Goal: Find specific page/section: Find specific page/section

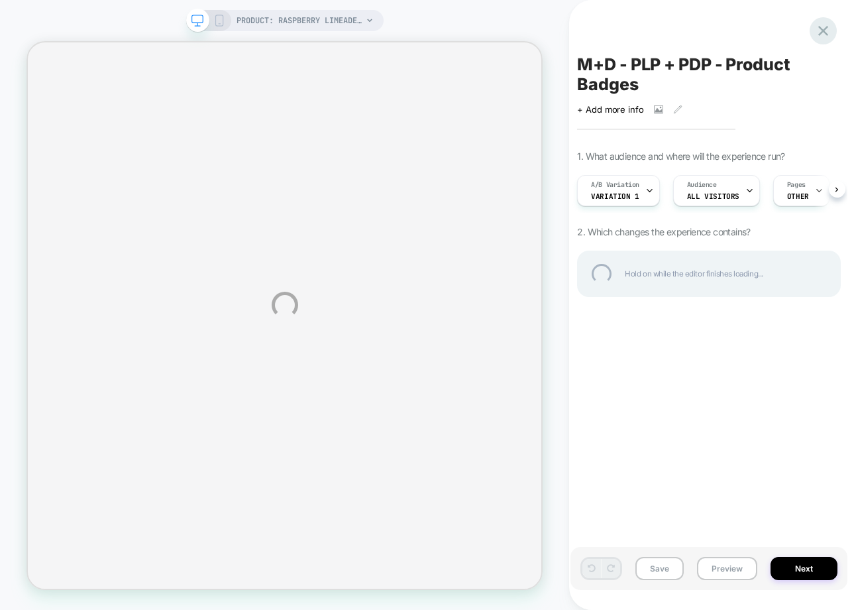
click at [826, 31] on div at bounding box center [823, 30] width 27 height 27
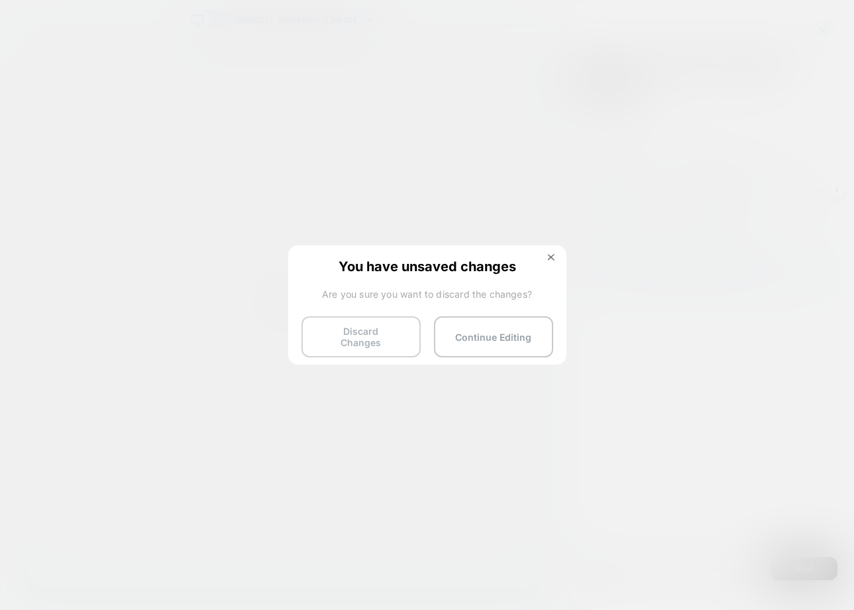
click at [384, 339] on button "Discard Changes" at bounding box center [361, 336] width 119 height 41
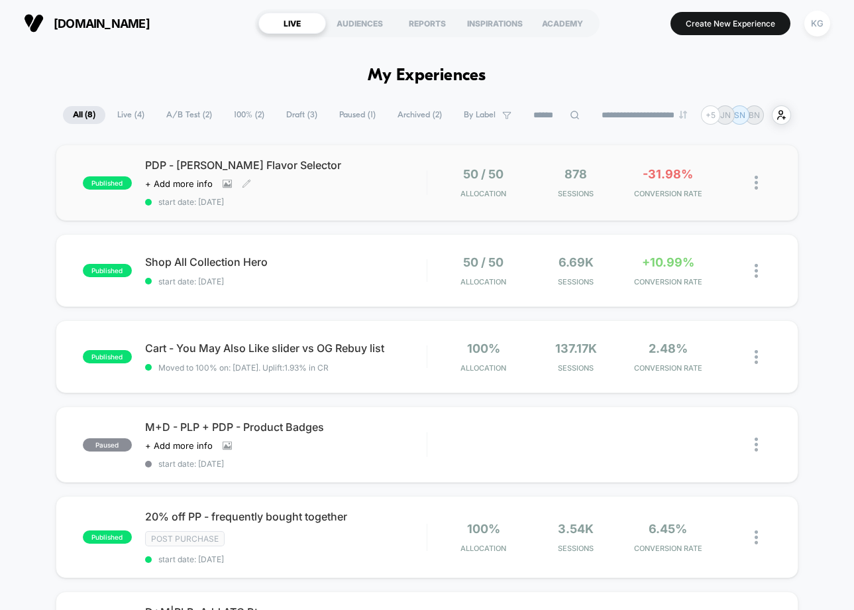
click at [390, 173] on div "PDP - [PERSON_NAME] Flavor Selector Click to view images Click to edit experien…" at bounding box center [286, 182] width 282 height 48
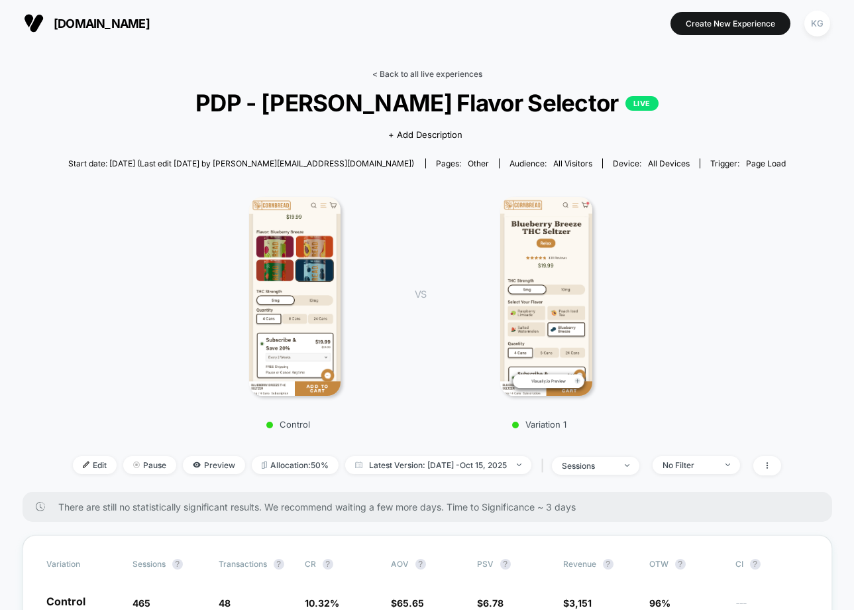
click at [439, 74] on link "< Back to all live experiences" at bounding box center [427, 74] width 110 height 10
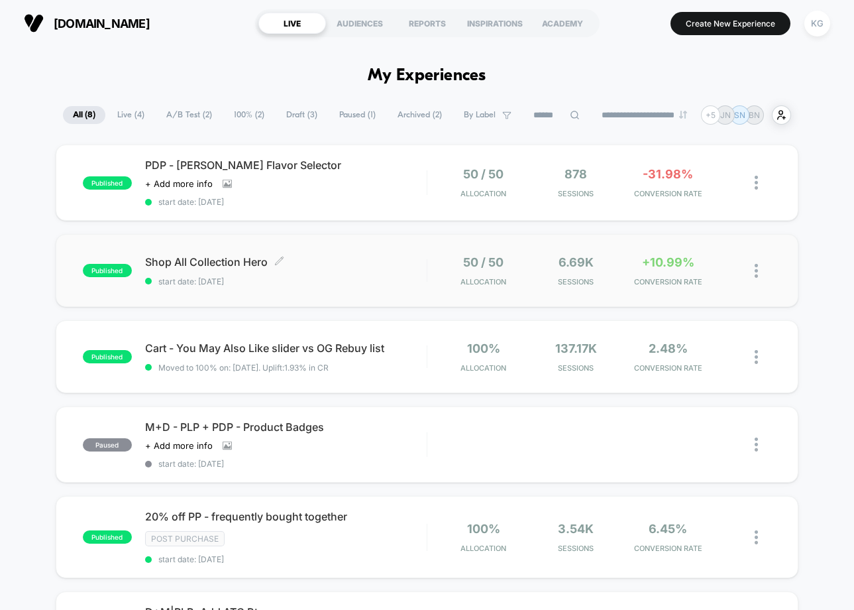
click at [347, 276] on span "start date: [DATE]" at bounding box center [286, 281] width 282 height 10
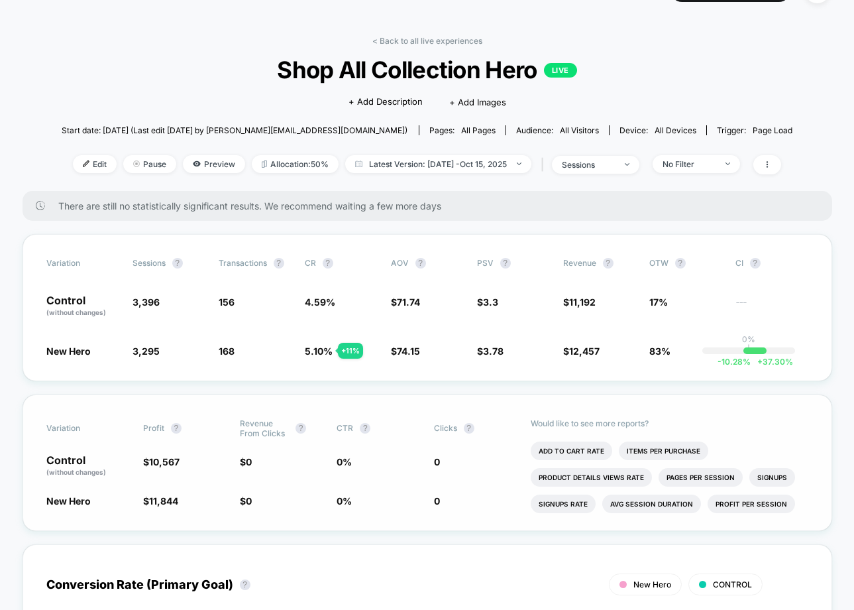
scroll to position [34, 0]
click at [111, 50] on div "< Back to all live experiences Shop All Collection Hero LIVE Click to edit expe…" at bounding box center [428, 112] width 732 height 155
